Goal: Information Seeking & Learning: Learn about a topic

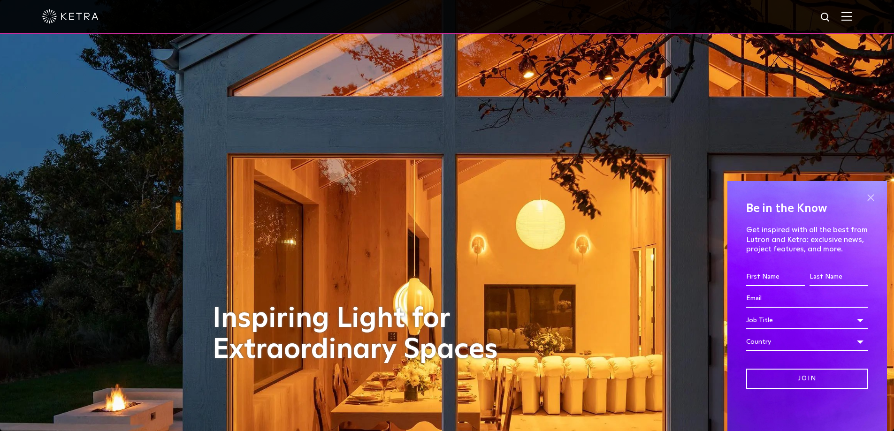
click at [872, 198] on span at bounding box center [870, 197] width 14 height 14
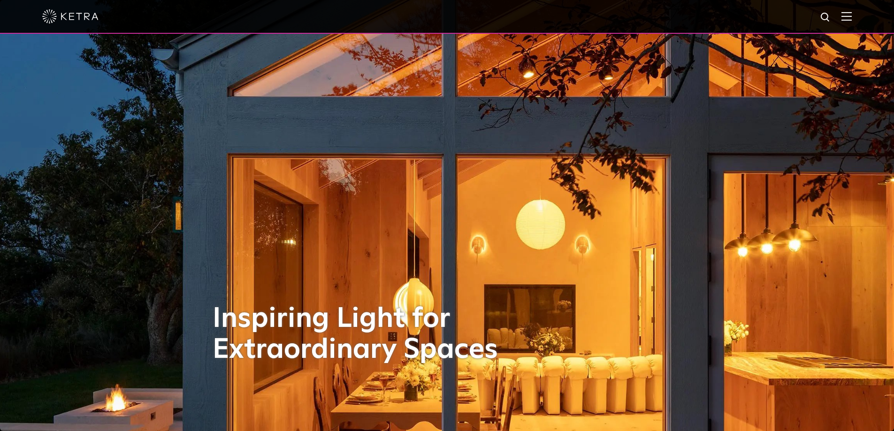
click at [860, 19] on div at bounding box center [447, 17] width 894 height 34
click at [851, 18] on img at bounding box center [846, 16] width 10 height 9
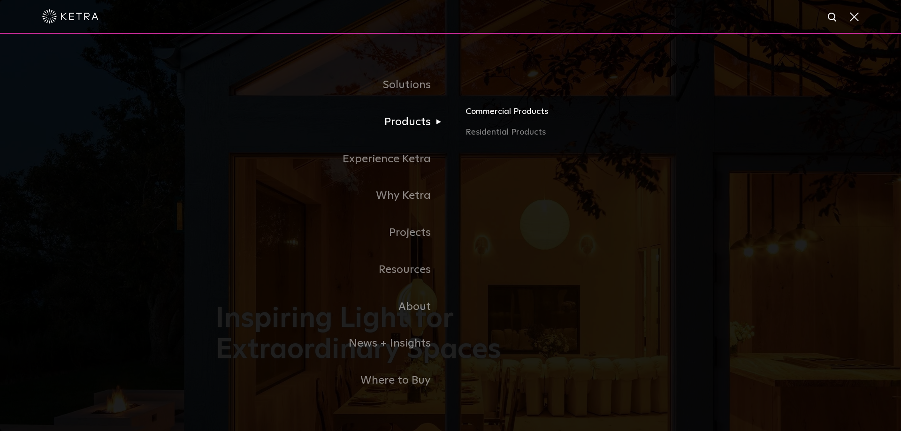
click at [499, 120] on link "Commercial Products" at bounding box center [575, 115] width 220 height 21
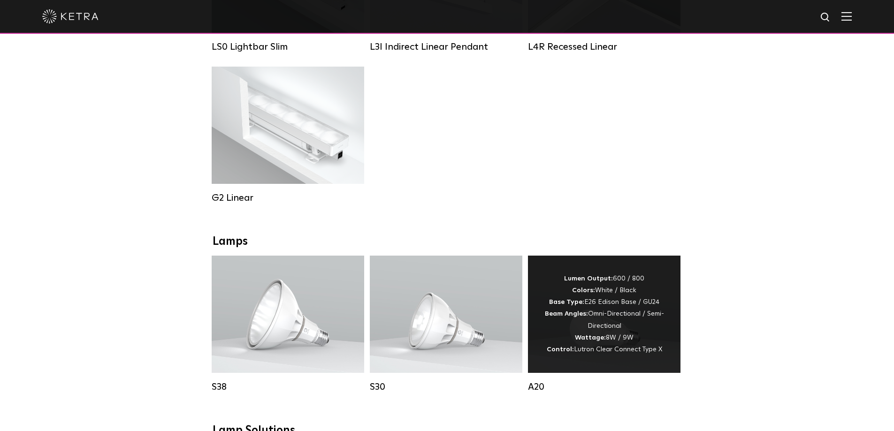
scroll to position [516, 0]
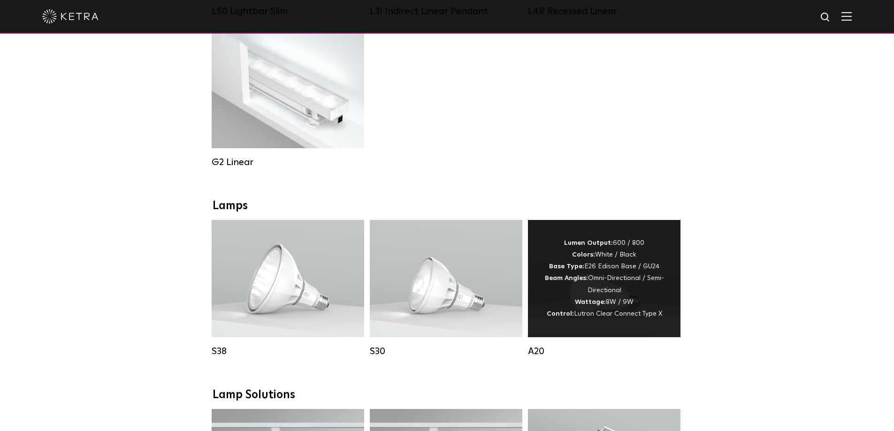
click at [639, 289] on div "Lumen Output: 600 / 800 Colors: White / Black Base Type: E26 Edison Base / GU24…" at bounding box center [604, 278] width 124 height 83
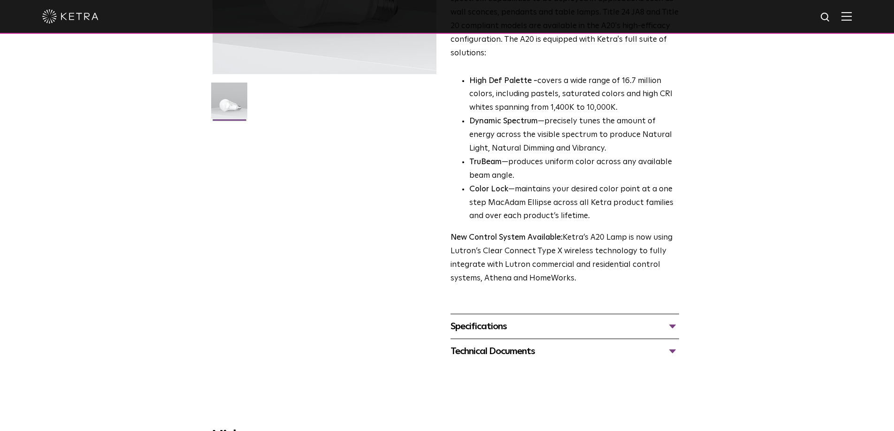
scroll to position [235, 0]
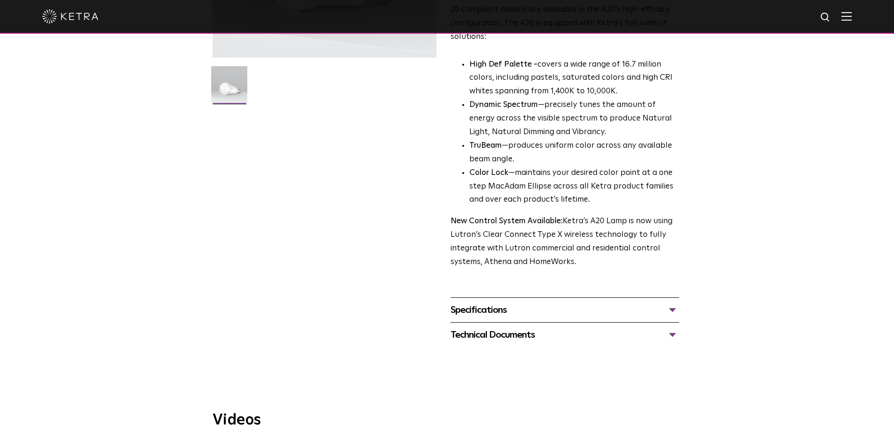
click at [598, 303] on div "Specifications" at bounding box center [564, 310] width 228 height 15
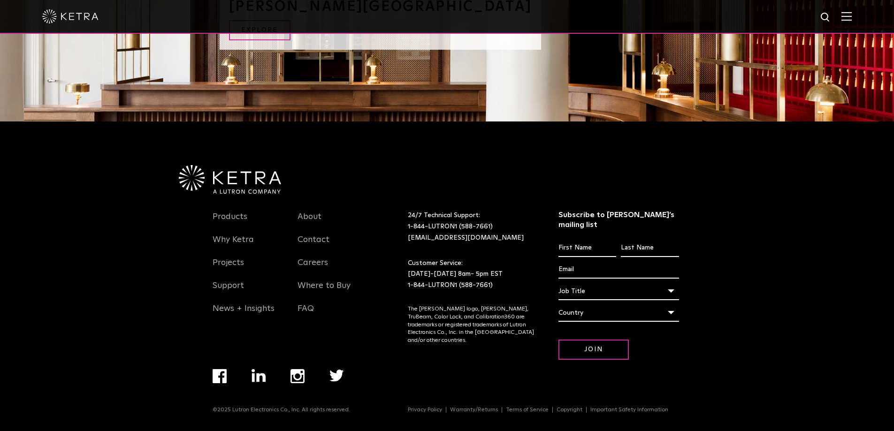
scroll to position [1346, 0]
